Goal: Task Accomplishment & Management: Use online tool/utility

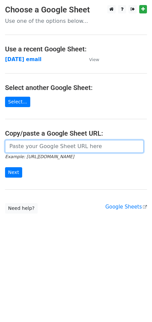
click at [27, 145] on input "url" at bounding box center [74, 146] width 138 height 13
paste input "https://docs.google.com/spreadsheets/d/1pQNWuo3tVccira4sDjWp9FUH0BX3aebFEqnJfuy…"
type input "https://docs.google.com/spreadsheets/d/1pQNWuo3tVccira4sDjWp9FUH0BX3aebFEqnJfuy…"
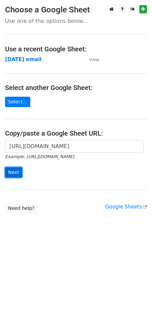
scroll to position [0, 0]
click at [17, 170] on input "Next" at bounding box center [13, 172] width 17 height 10
